Goal: Task Accomplishment & Management: Manage account settings

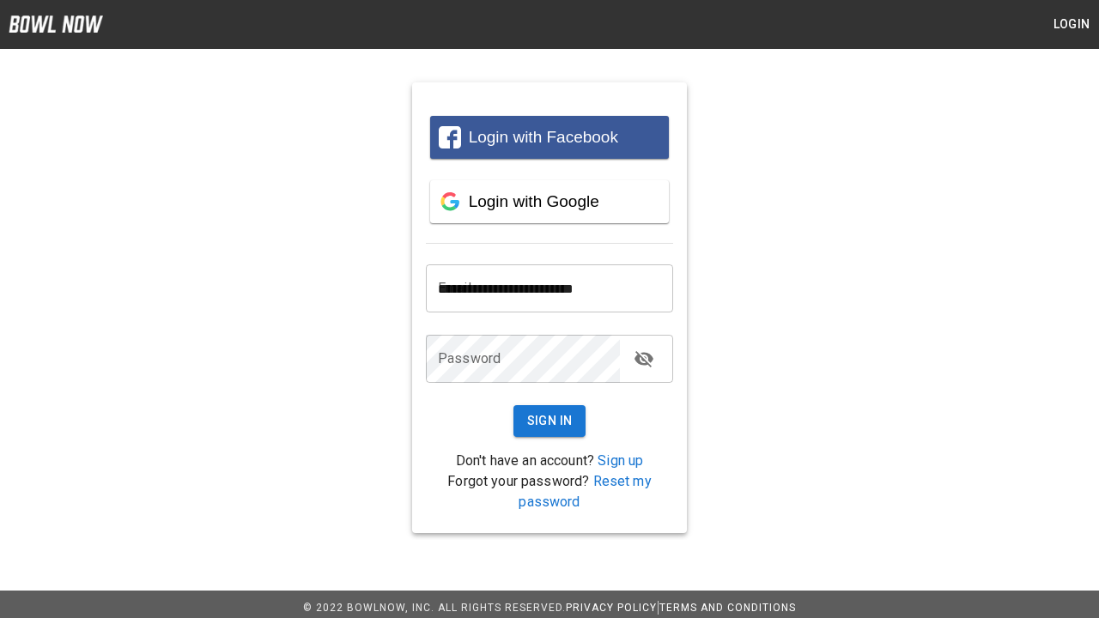
type input "**********"
click at [550, 421] on button "Sign In" at bounding box center [550, 421] width 73 height 32
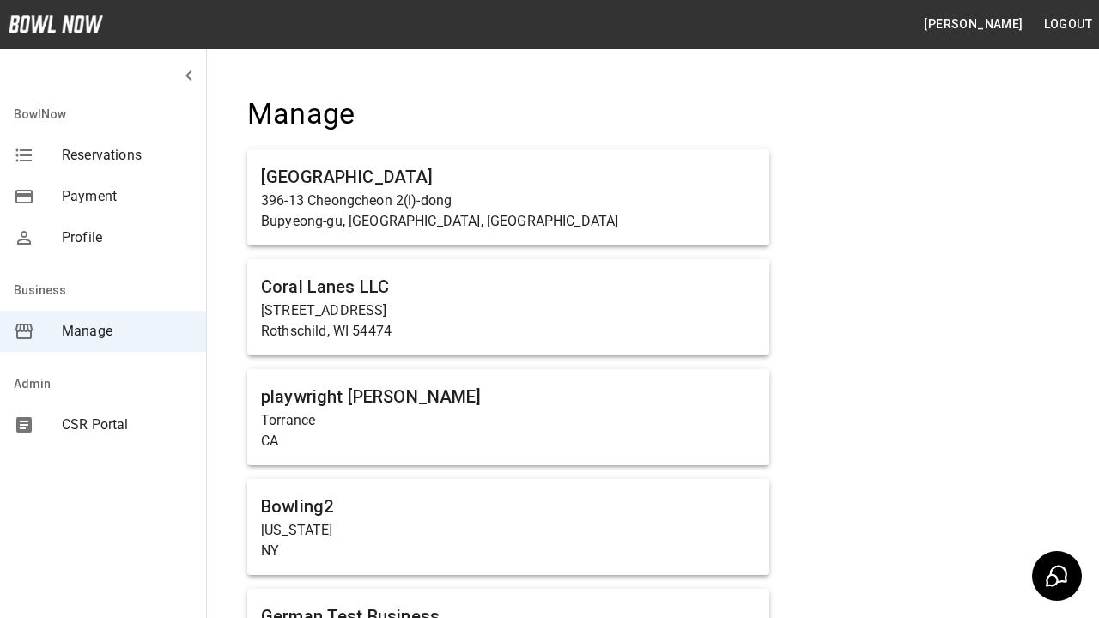
click at [103, 331] on span "Manage" at bounding box center [127, 331] width 131 height 21
